Goal: Find specific page/section: Find specific page/section

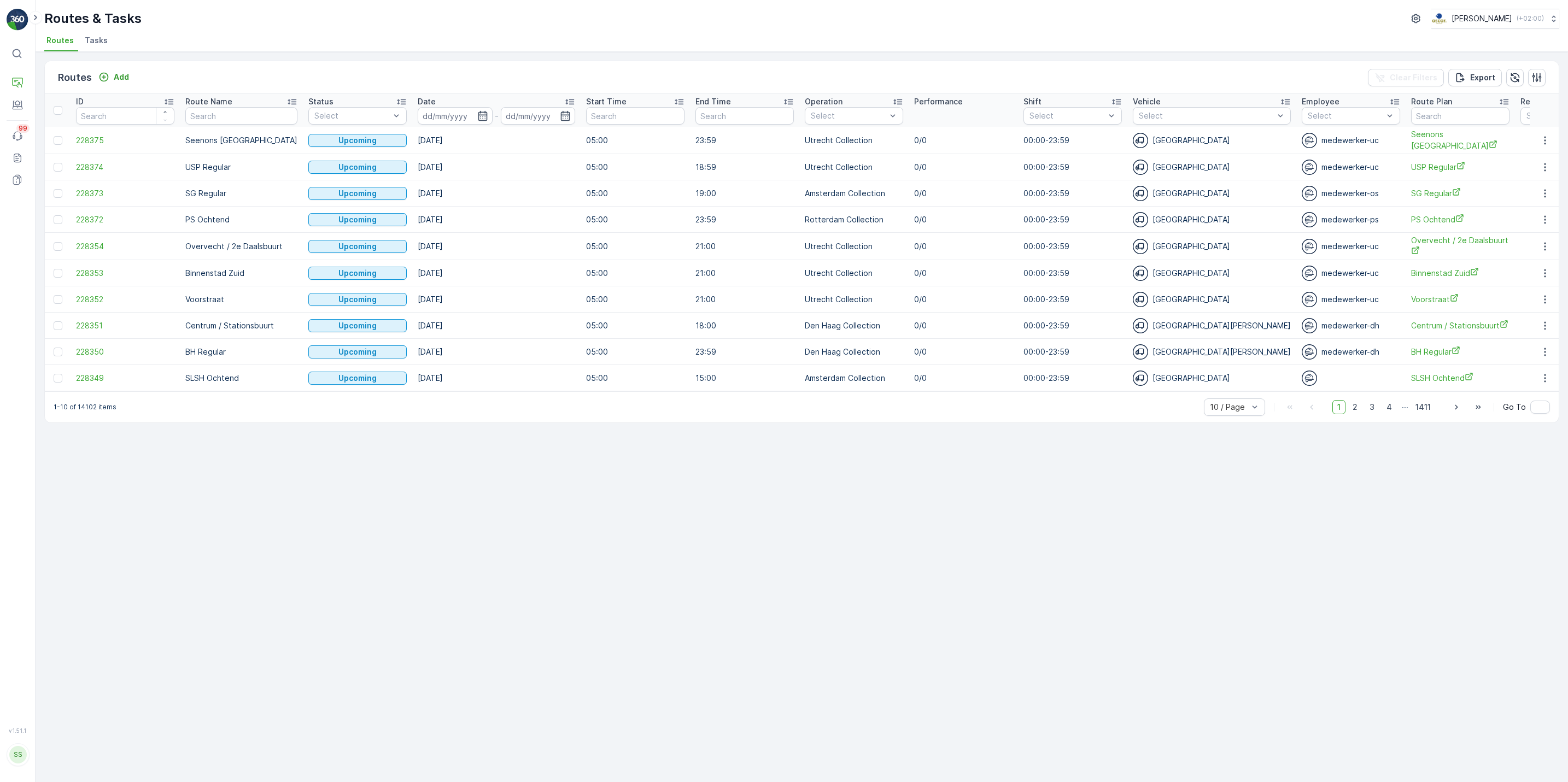
click at [5, 109] on div "⌘B Operations Engagement Events 99 Reports Documents v 1.51.1 SS Simone [EMAIL_…" at bounding box center [18, 391] width 35 height 782
click at [12, 106] on icon at bounding box center [18, 105] width 11 height 11
click at [48, 130] on p "Cockpit" at bounding box center [54, 130] width 29 height 11
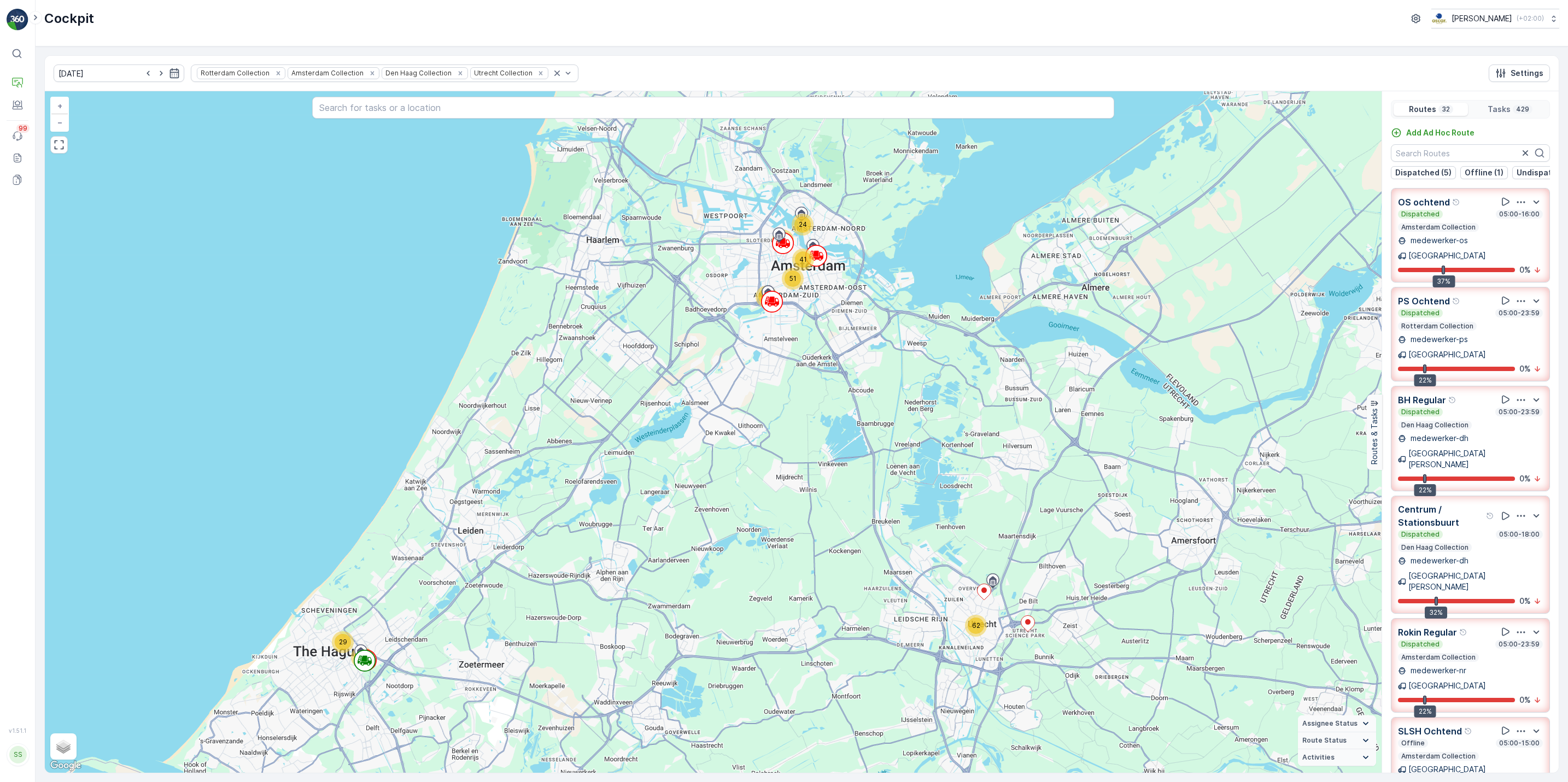
drag, startPoint x: 783, startPoint y: 282, endPoint x: 714, endPoint y: 436, distance: 168.8
click at [714, 436] on div "62 14 29 9 65 65 41 24 51 67 + − Satellite Roadmap Terrain Hybrid Leaflet Keybo…" at bounding box center [713, 432] width 1337 height 682
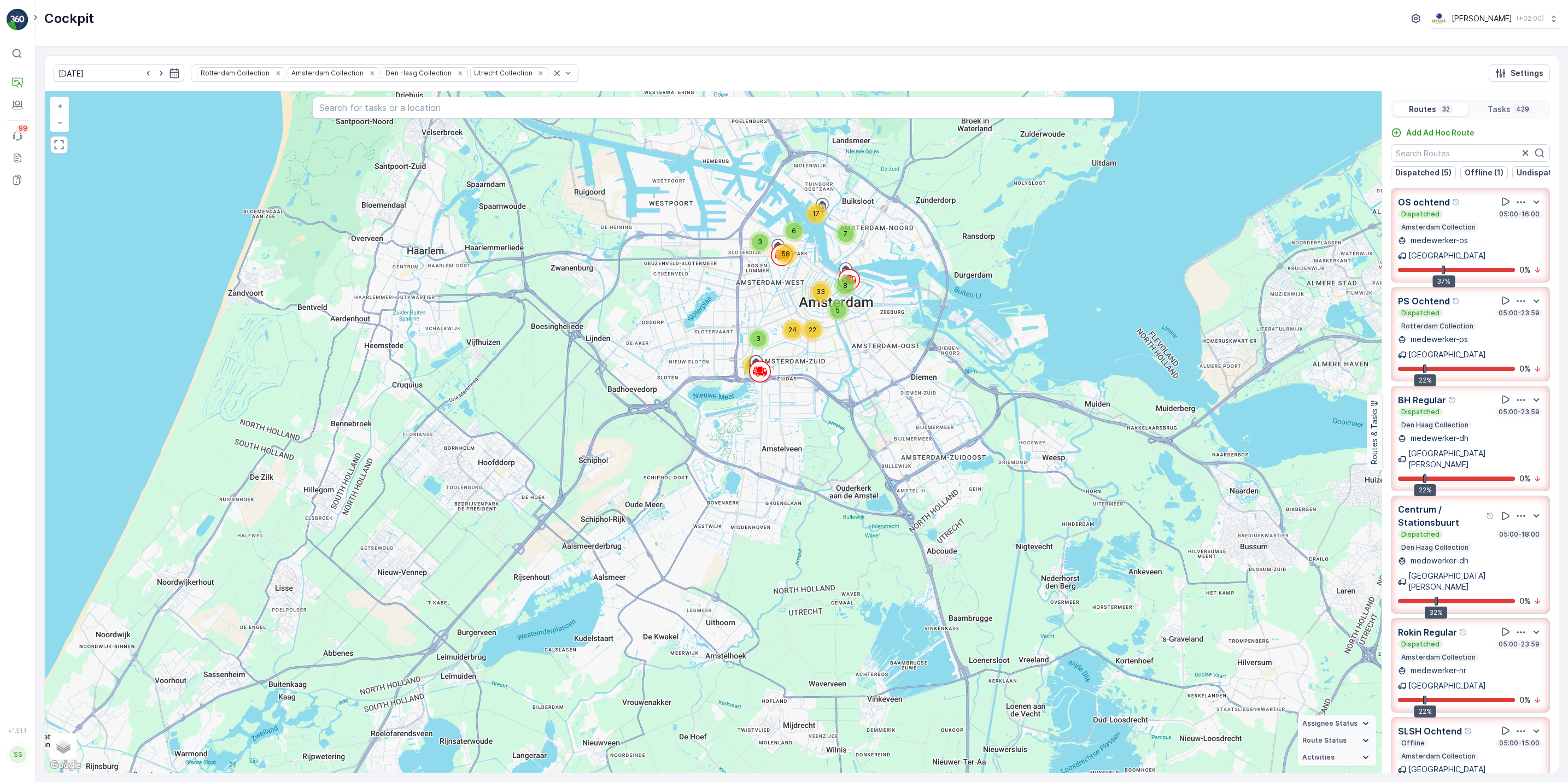
drag, startPoint x: 467, startPoint y: 526, endPoint x: 551, endPoint y: 477, distance: 97.2
click at [551, 477] on div "11 30 18 14 4 4 20 2 7 34 29 3 62 8 33 7 17 5 24 22 3 6 58 + − Satellite Roadma…" at bounding box center [713, 432] width 1337 height 682
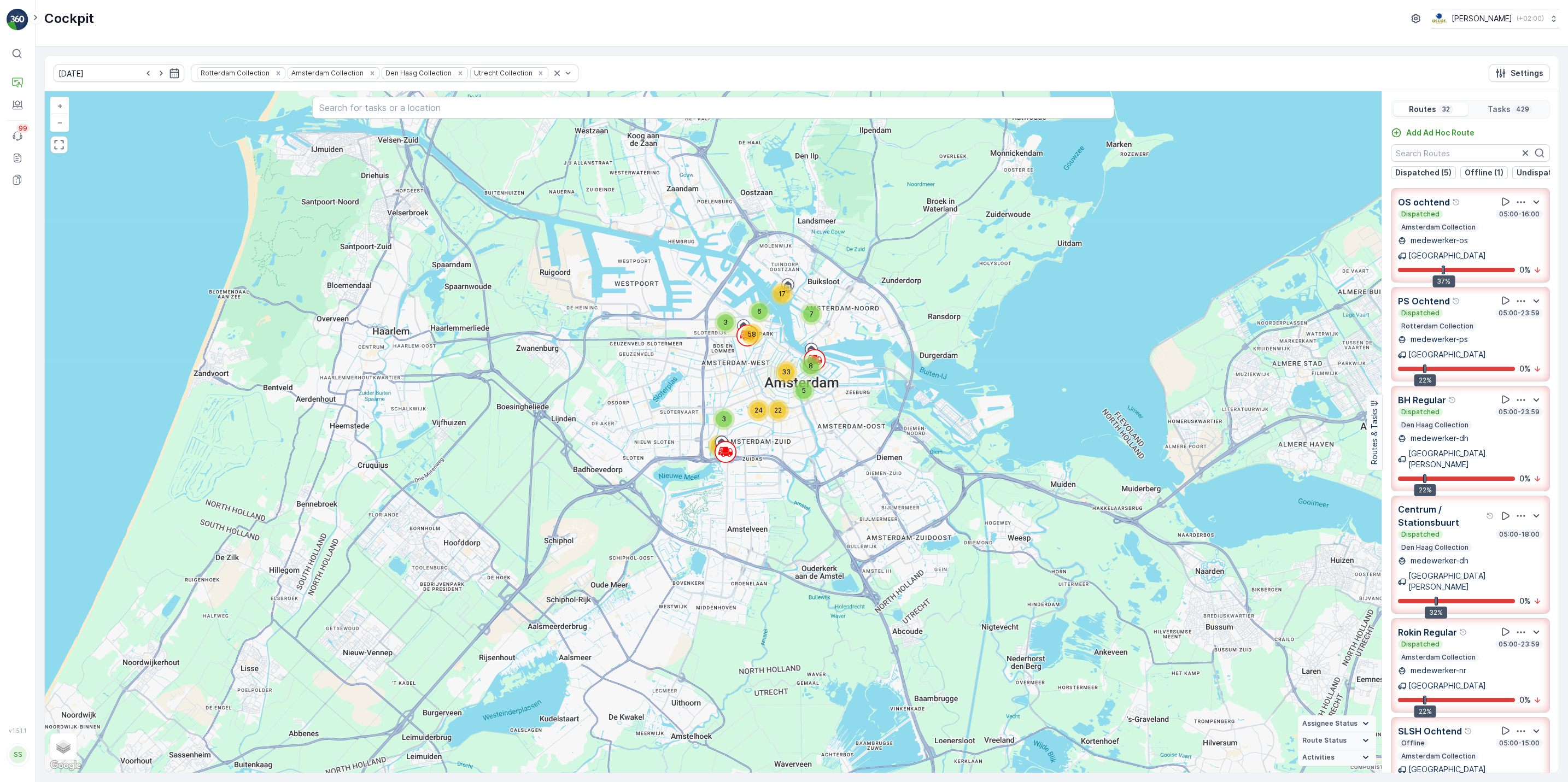
drag, startPoint x: 712, startPoint y: 380, endPoint x: 655, endPoint y: 492, distance: 125.7
click at [655, 492] on div "11 30 18 14 4 4 20 2 7 34 29 3 62 8 33 7 17 5 24 22 3 6 58 + − Satellite Roadma…" at bounding box center [713, 432] width 1337 height 682
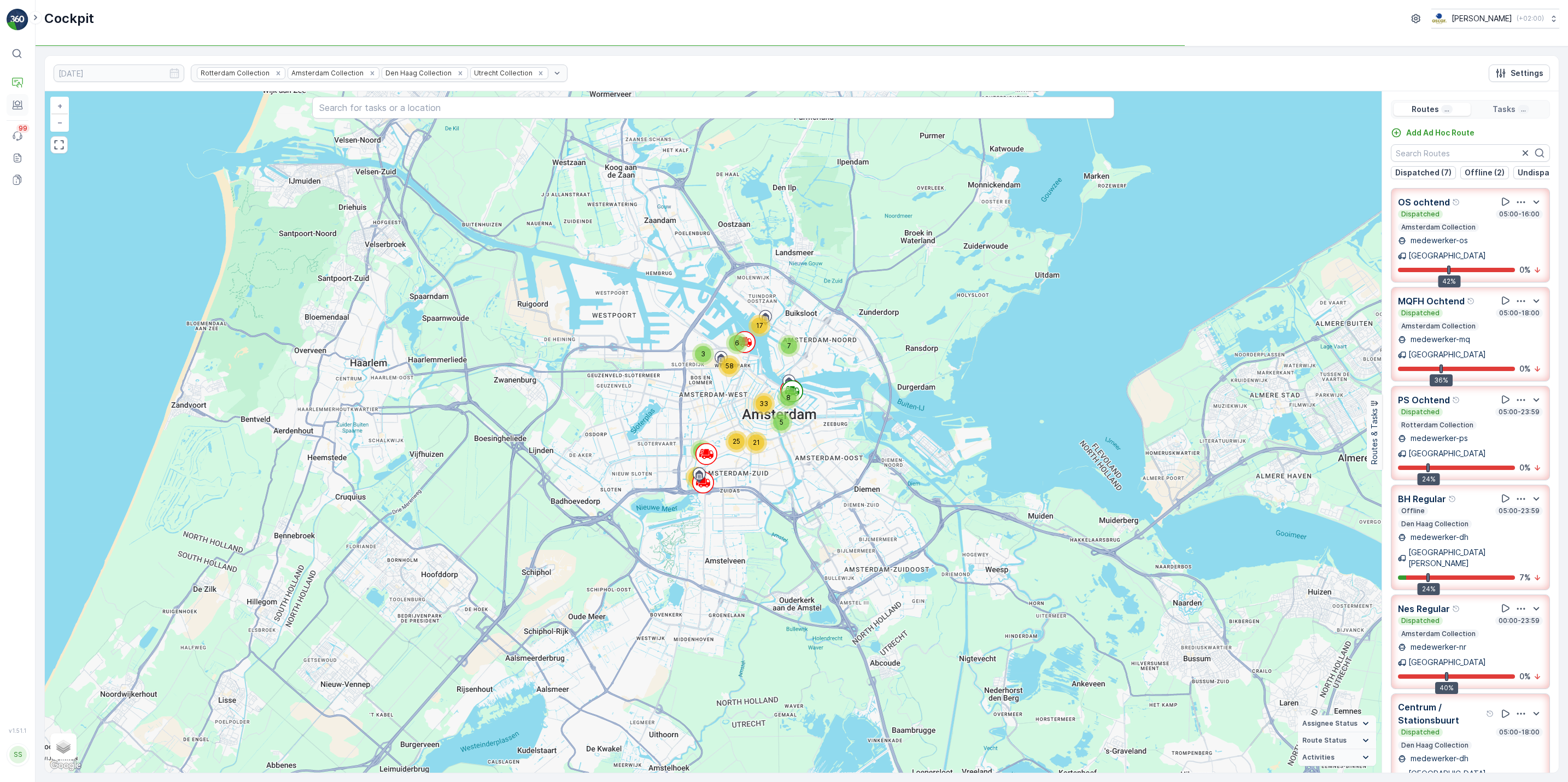
click at [15, 111] on button "Engagement" at bounding box center [18, 105] width 22 height 22
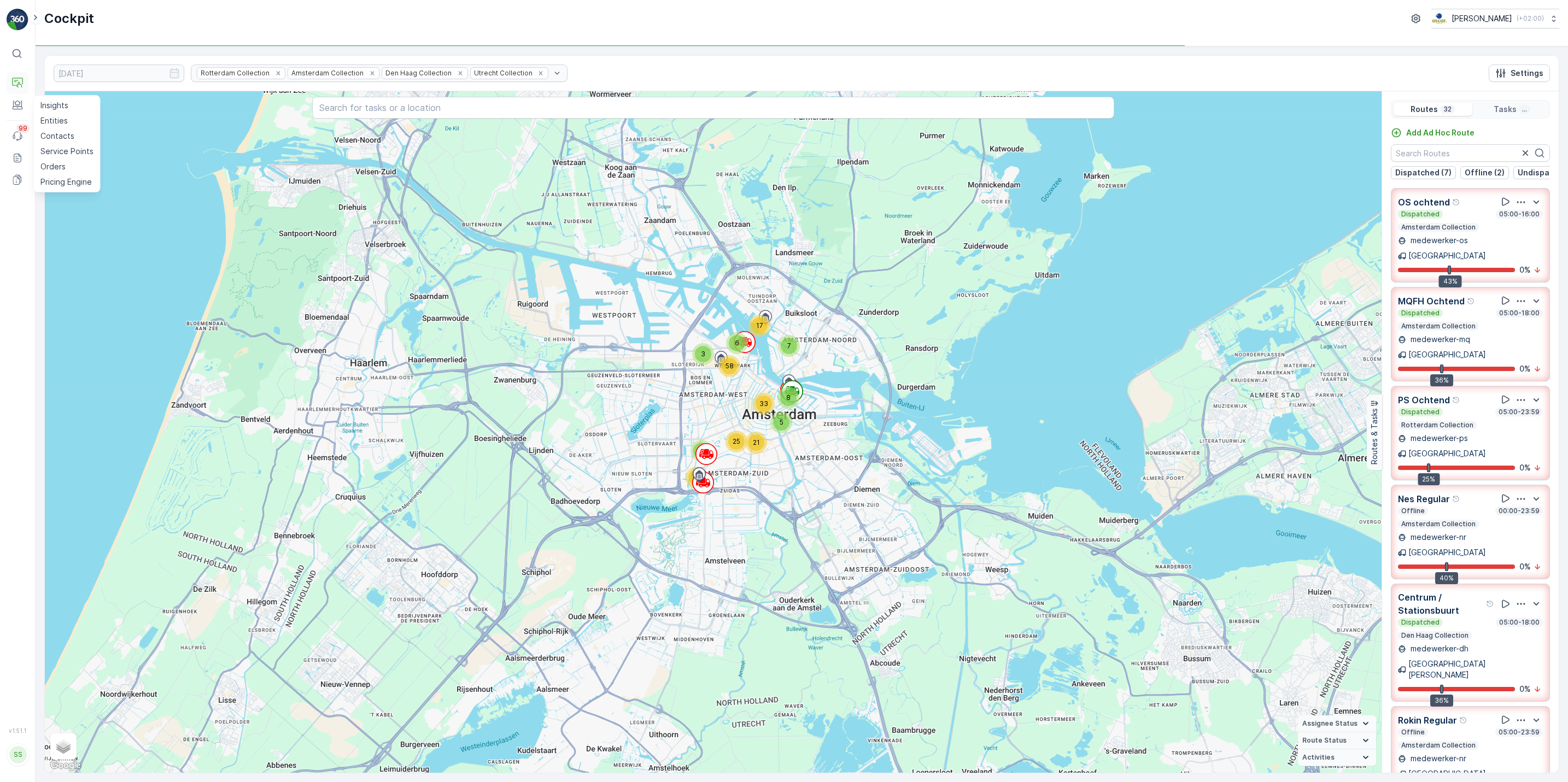
click at [8, 82] on button "Operations" at bounding box center [18, 83] width 22 height 22
click at [15, 80] on icon at bounding box center [18, 83] width 11 height 11
click at [68, 115] on p "Routes & Tasks" at bounding box center [68, 114] width 57 height 11
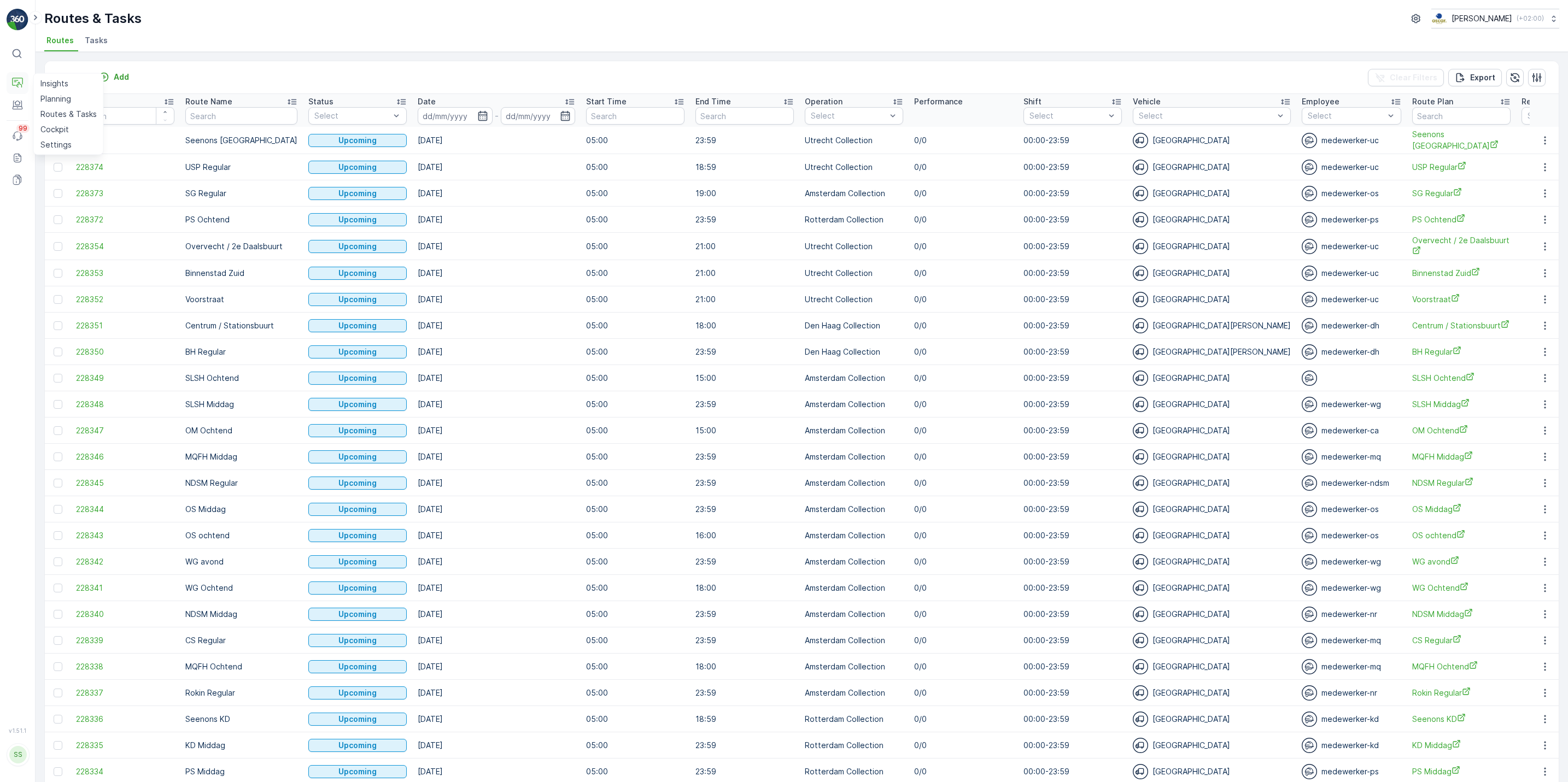
click at [13, 85] on icon at bounding box center [18, 83] width 11 height 11
click at [16, 105] on icon at bounding box center [18, 103] width 5 height 3
click at [52, 130] on p "Cockpit" at bounding box center [54, 130] width 29 height 11
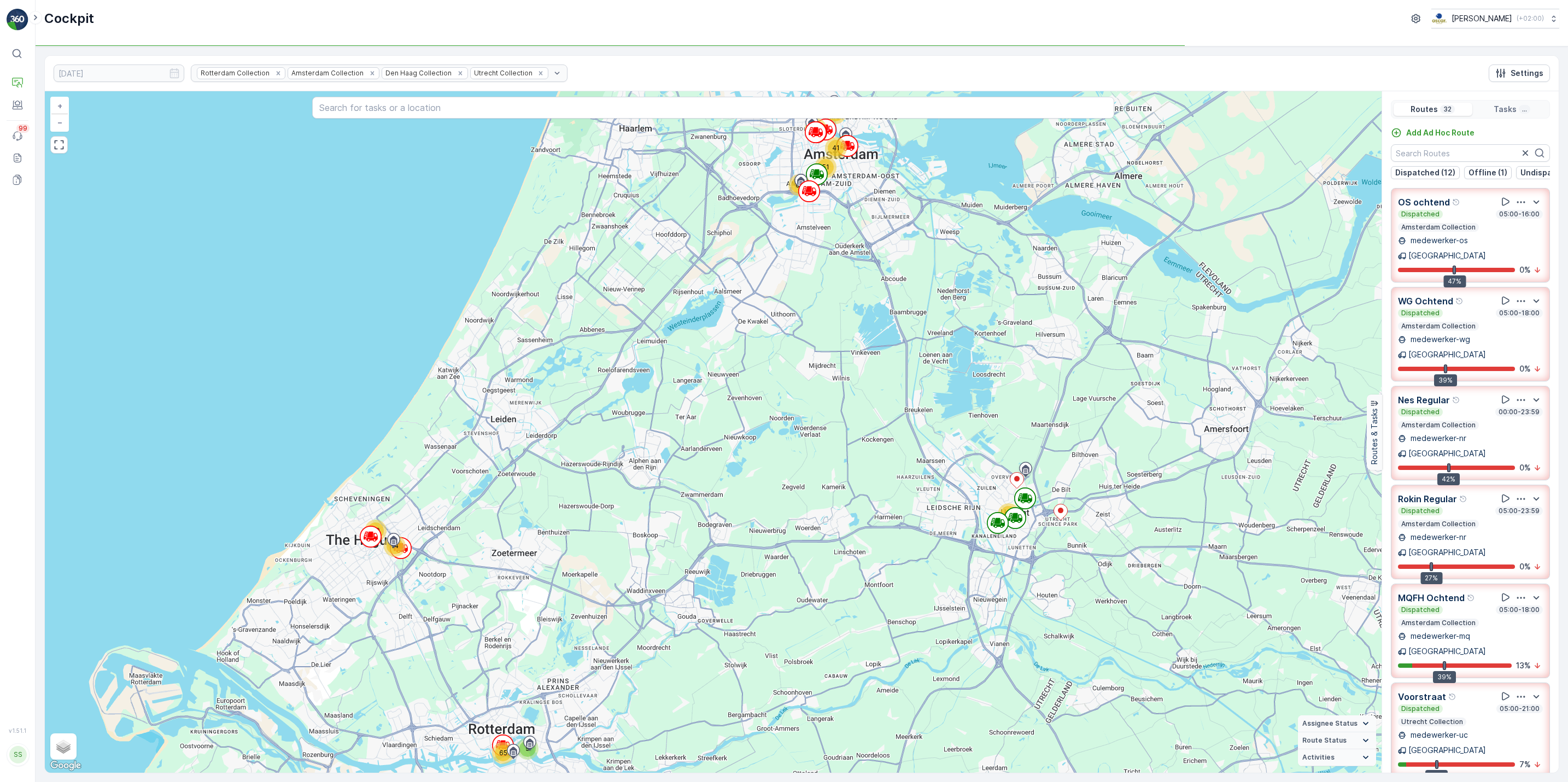
scroll to position [802, 0]
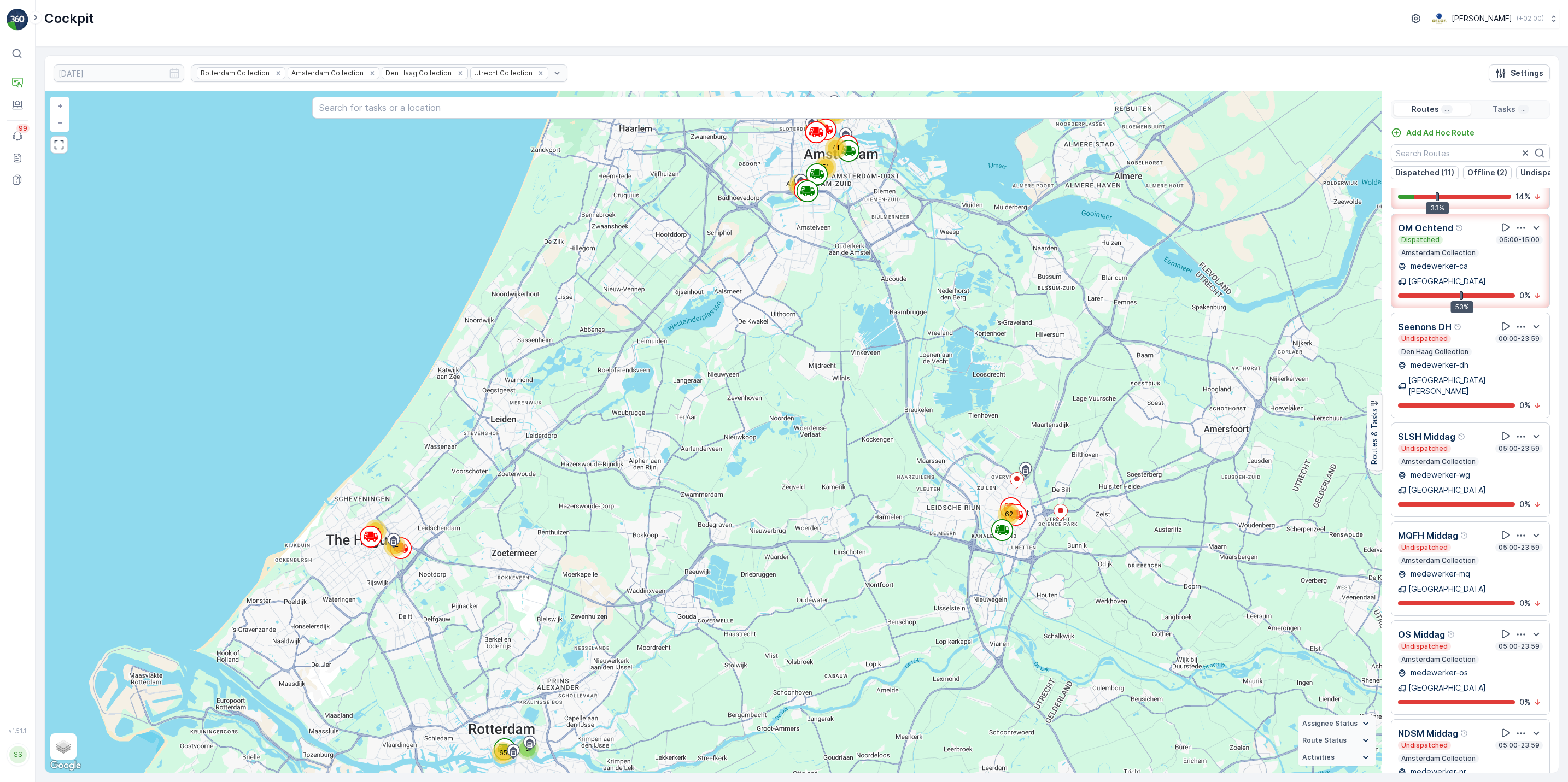
drag, startPoint x: 843, startPoint y: 175, endPoint x: 861, endPoint y: 287, distance: 113.4
click at [861, 287] on div "9 24 14 67 62 41 29 51 65 65 [GEOGRAPHIC_DATA] + − Satellite Roadmap Terrain Hy…" at bounding box center [713, 432] width 1337 height 682
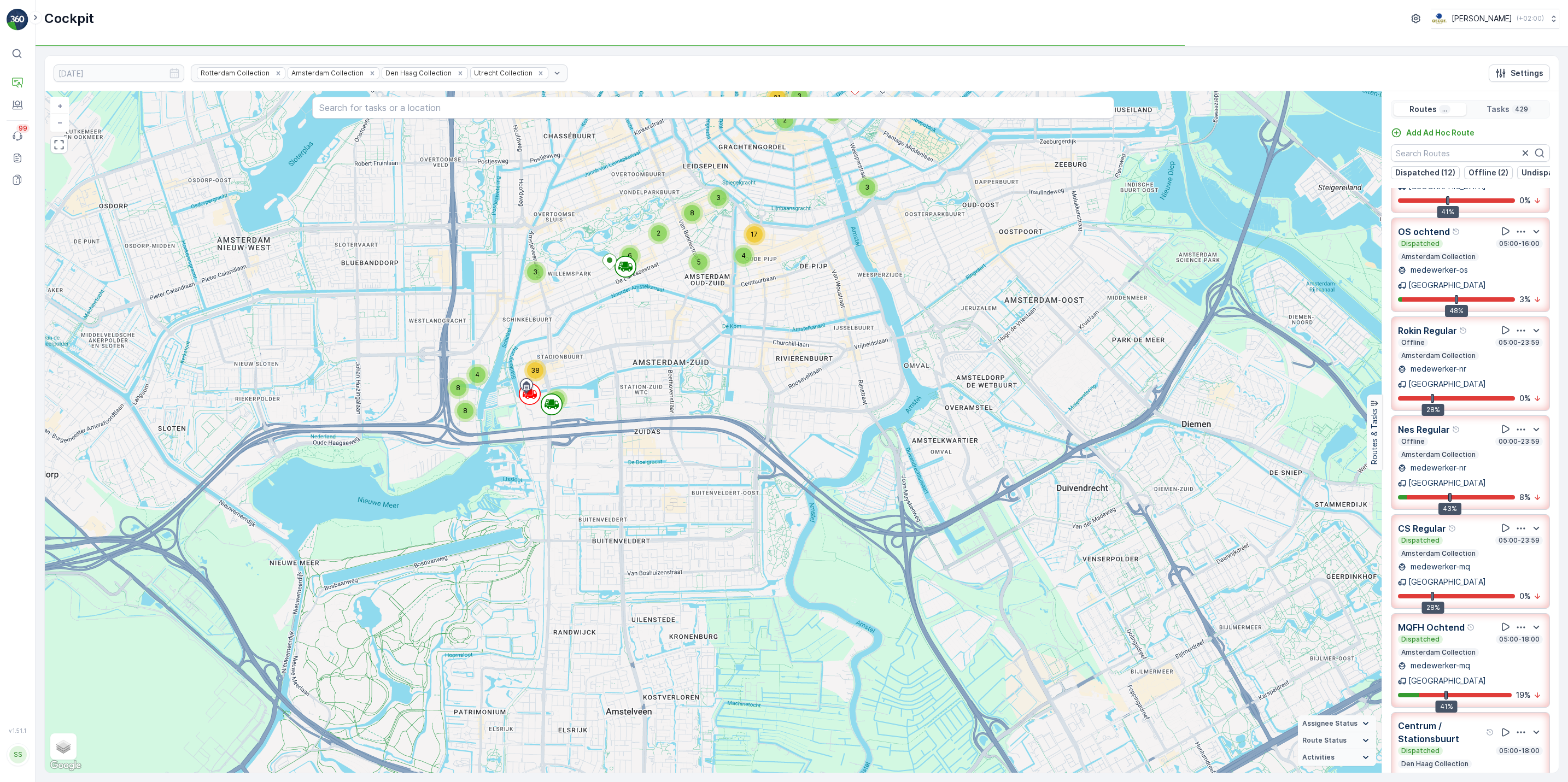
scroll to position [159, 0]
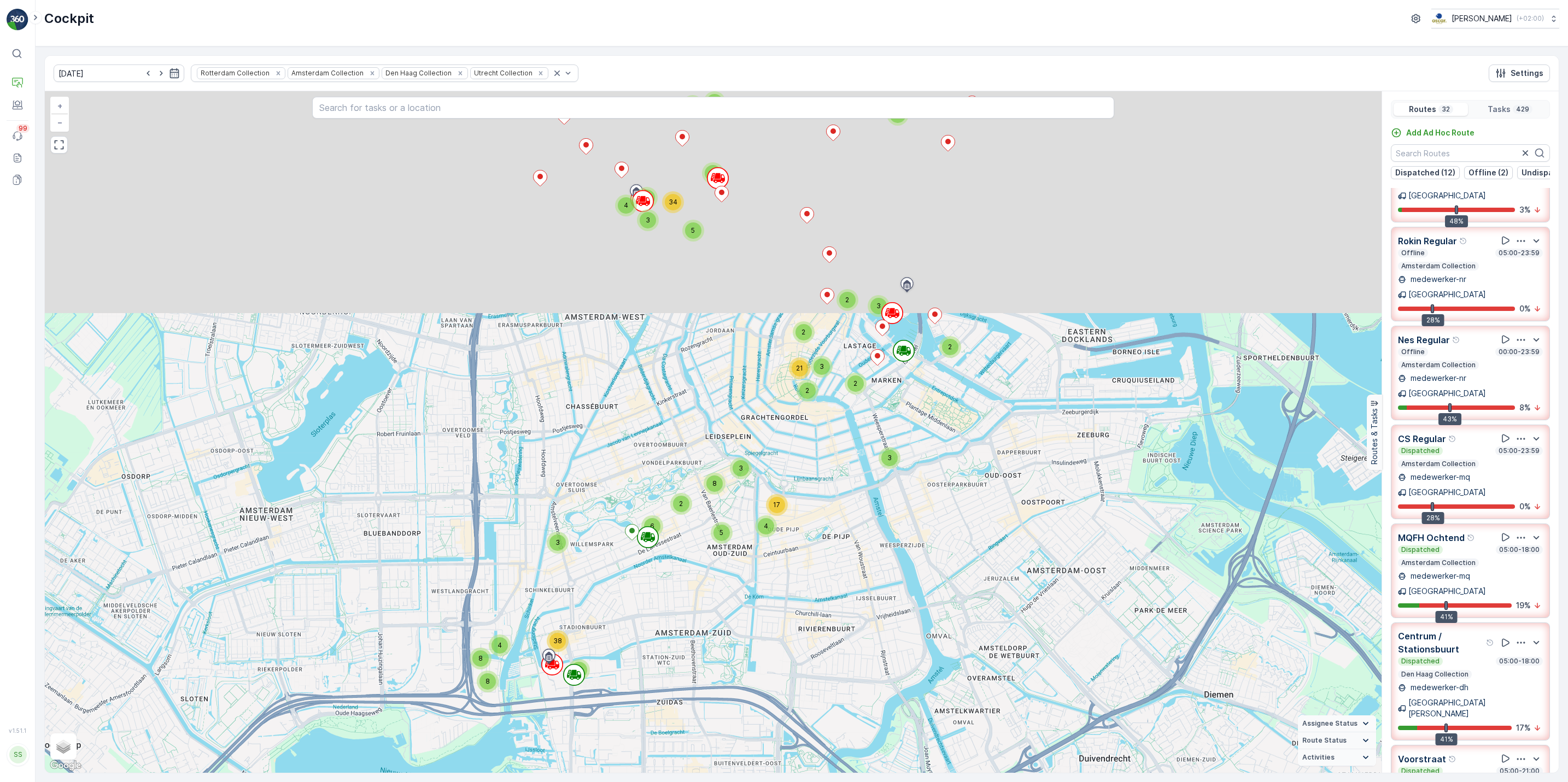
drag, startPoint x: 983, startPoint y: 317, endPoint x: 1011, endPoint y: 627, distance: 311.3
click at [1011, 627] on div "2 2 5 2 4 2 3 8 8 3 4 4 6 3 3 7 2 3 2 2 3 2 3 5 2 3 3 2 5 2 4 20 2 3 2 8 7 3 3 …" at bounding box center [713, 432] width 1337 height 682
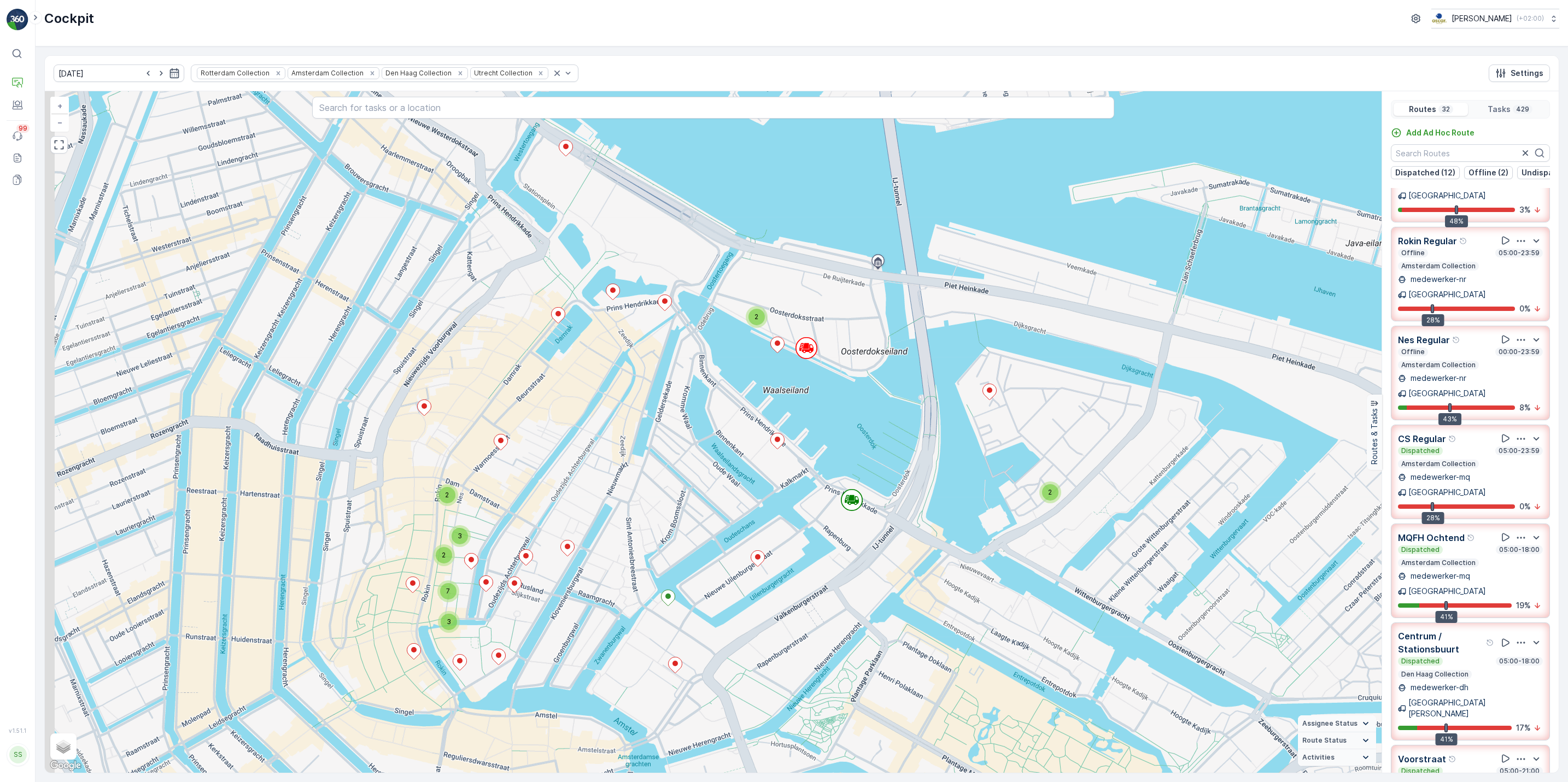
drag, startPoint x: 620, startPoint y: 354, endPoint x: 752, endPoint y: 381, distance: 134.7
click at [752, 381] on div "2 3 2 2 3 2 2 2 2 2 4 2 3 2 2 2 2 2 3 2 3 2 2 2 5 2 5 2 2 2 2 2 2 2 2 2 4 2 4 3…" at bounding box center [713, 432] width 1337 height 682
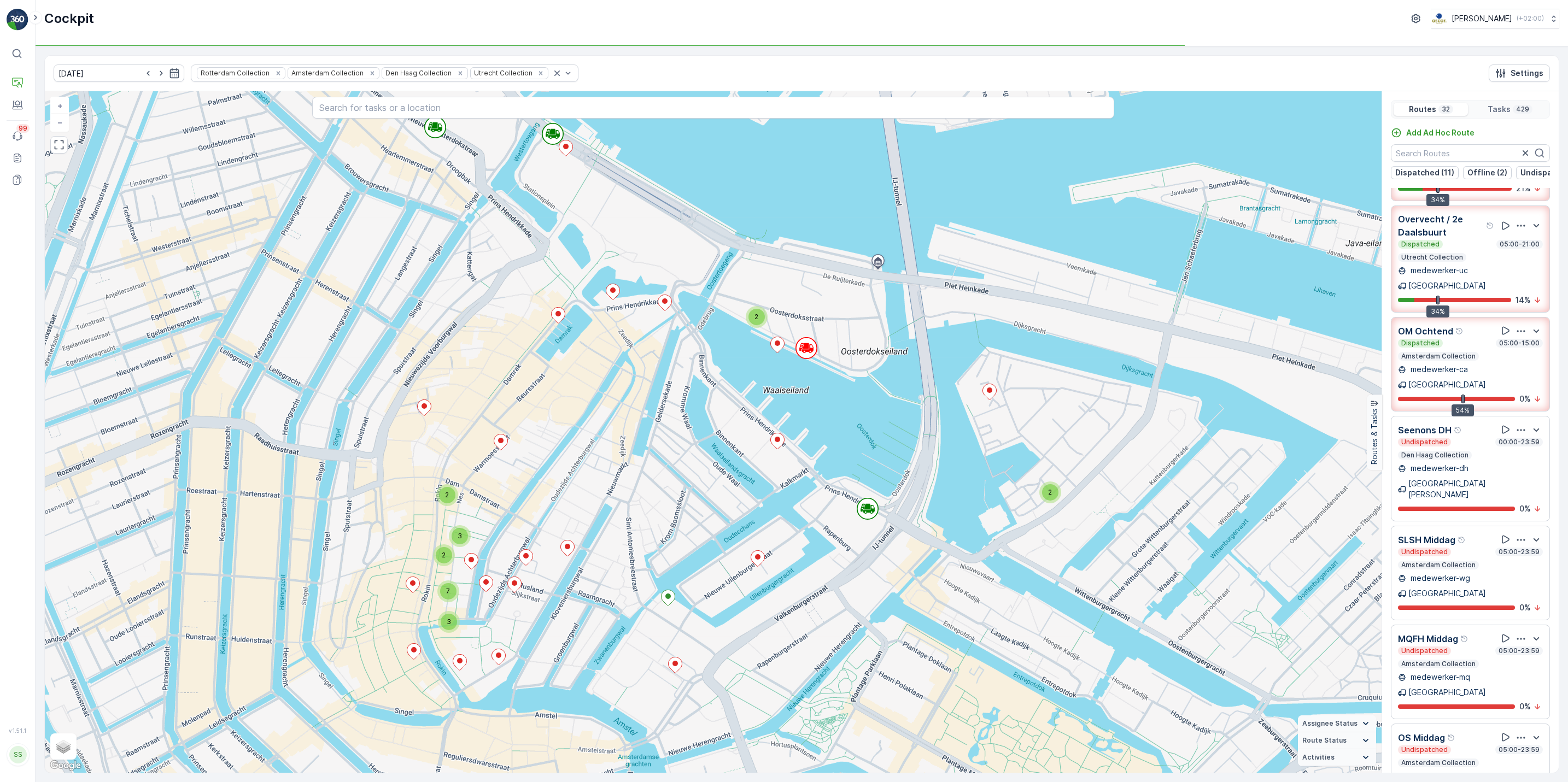
scroll to position [614, 0]
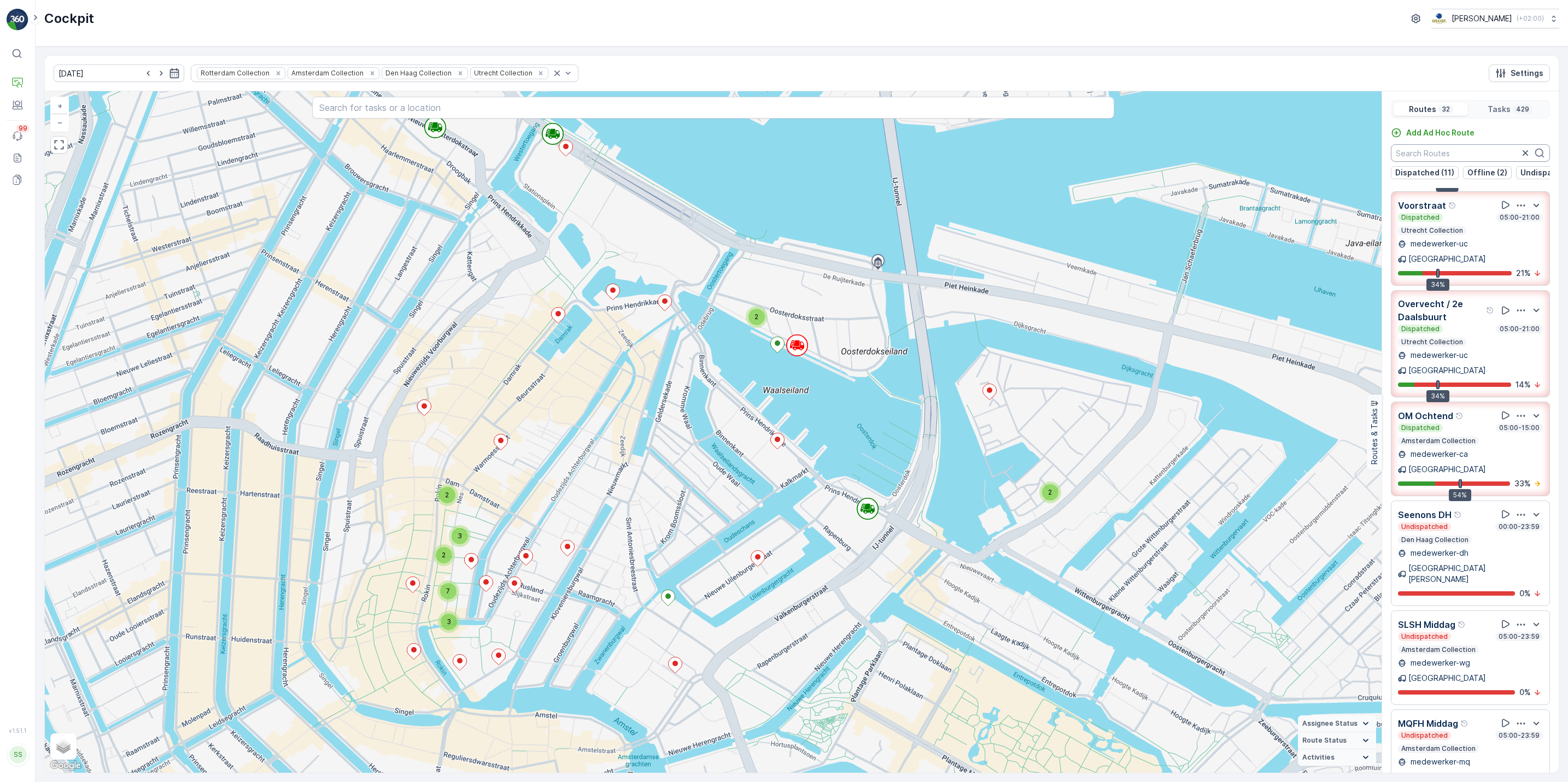
click at [1451, 156] on input "text" at bounding box center [1470, 153] width 159 height 18
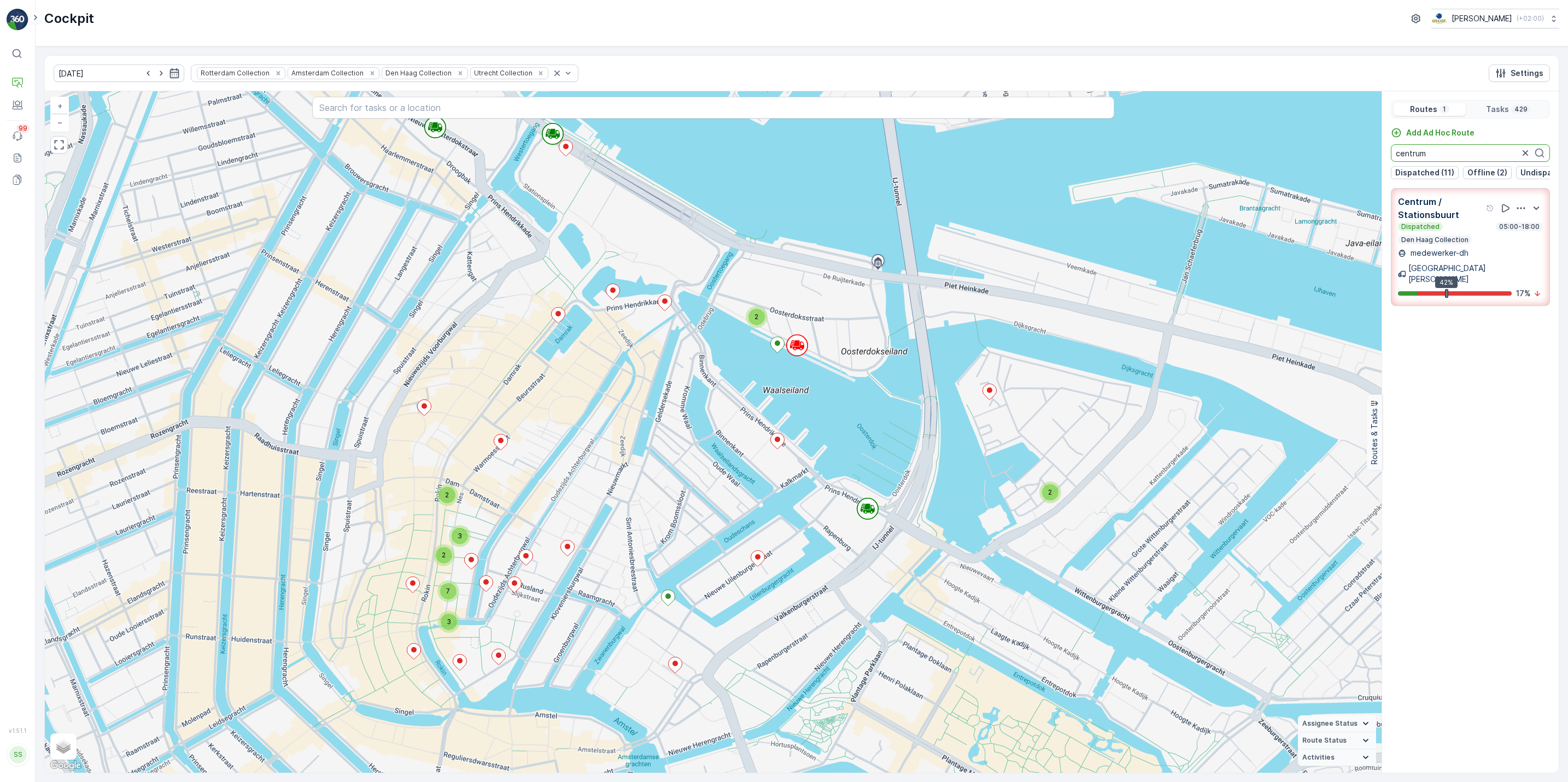
scroll to position [0, 0]
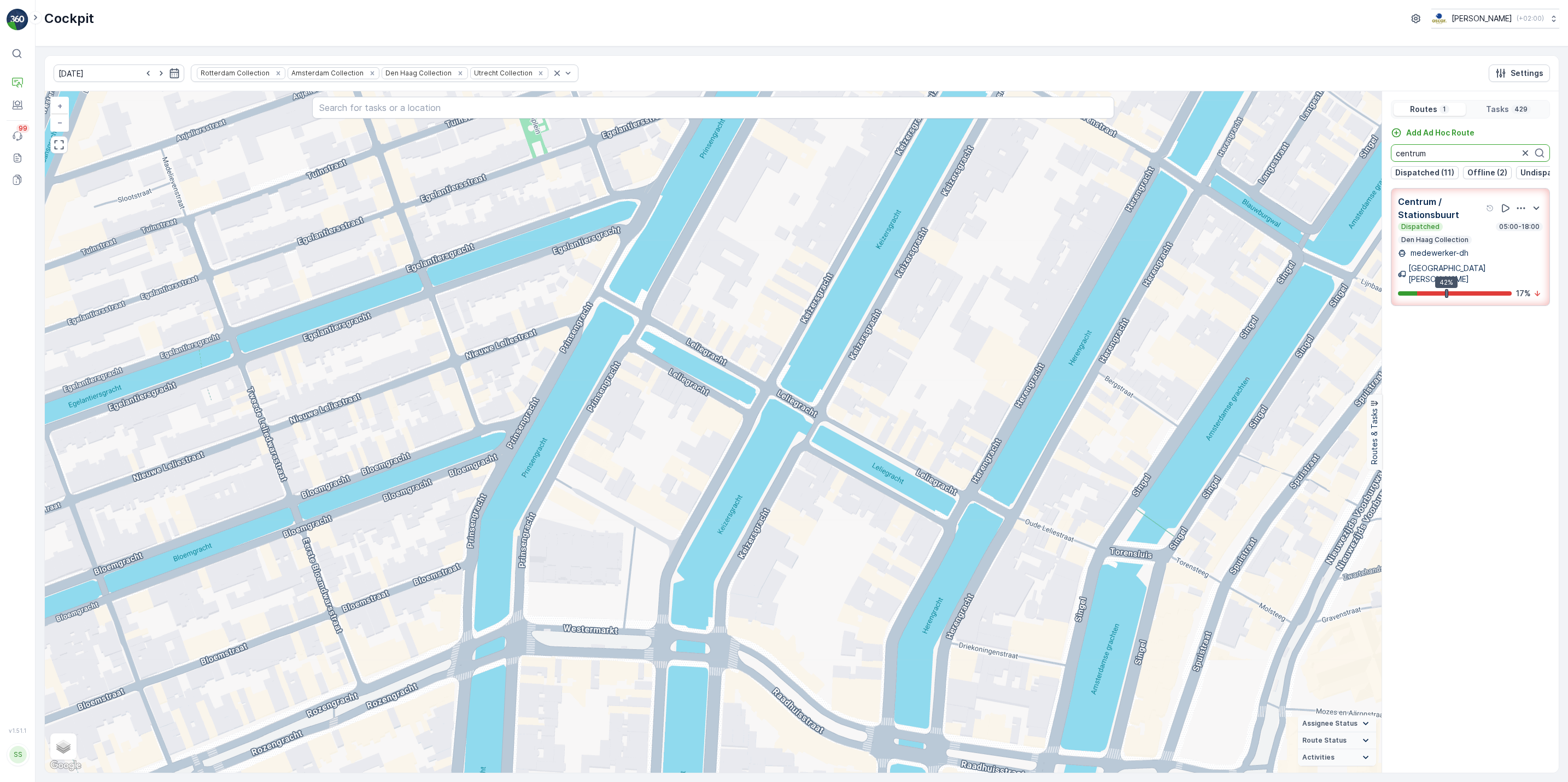
drag, startPoint x: 1452, startPoint y: 148, endPoint x: 1183, endPoint y: 138, distance: 269.2
click at [1183, 138] on div "2 2 2 2 2 3 2 2 2 3 2 2 2 2 2 2 2 2 2 2 2 2 2 4 3 2 2 2 2 2 2 2 4 3 7 2 2 2 2 2…" at bounding box center [802, 432] width 1514 height 682
type input "bh"
